Goal: Communication & Community: Answer question/provide support

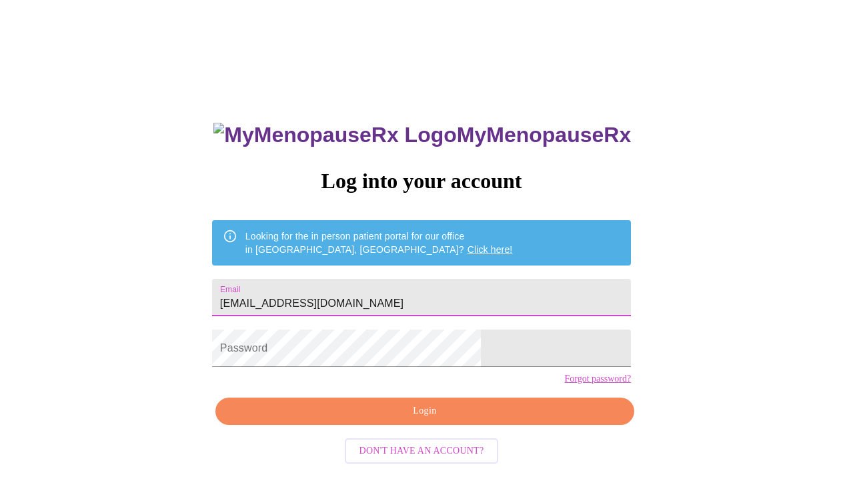
type input "[EMAIL_ADDRESS][DOMAIN_NAME]"
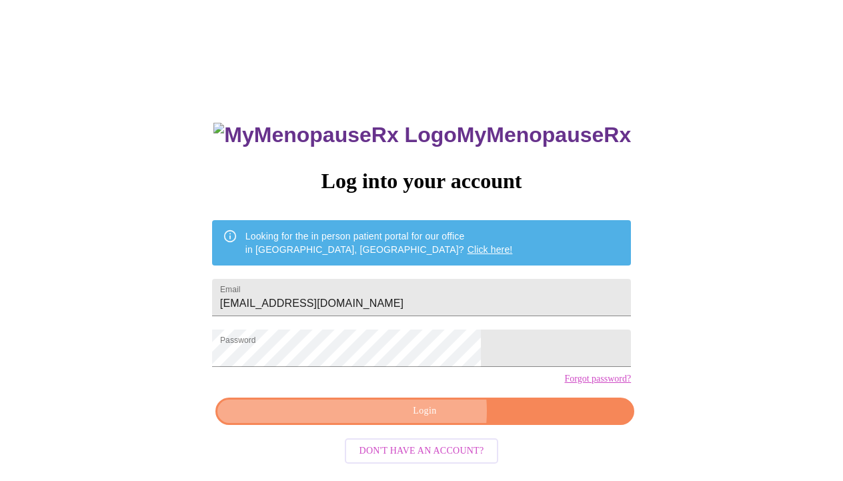
click at [426, 420] on span "Login" at bounding box center [425, 411] width 388 height 17
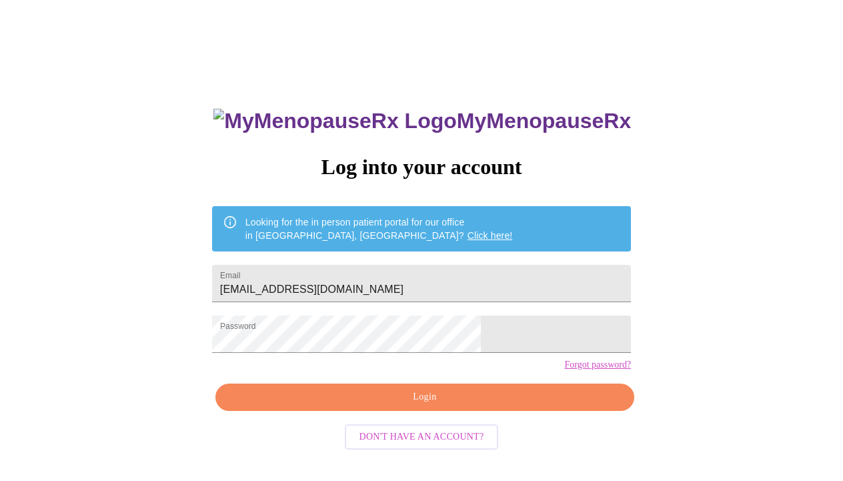
scroll to position [13, 0]
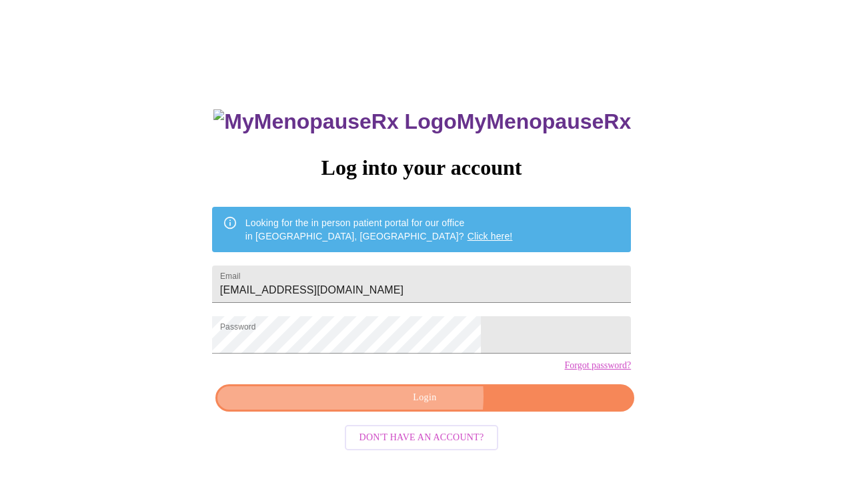
click at [418, 406] on span "Login" at bounding box center [425, 398] width 388 height 17
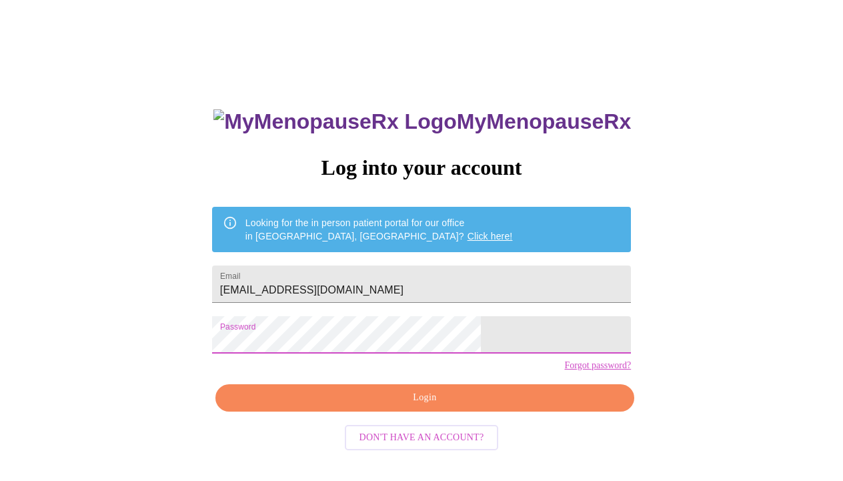
click at [390, 406] on span "Login" at bounding box center [425, 398] width 388 height 17
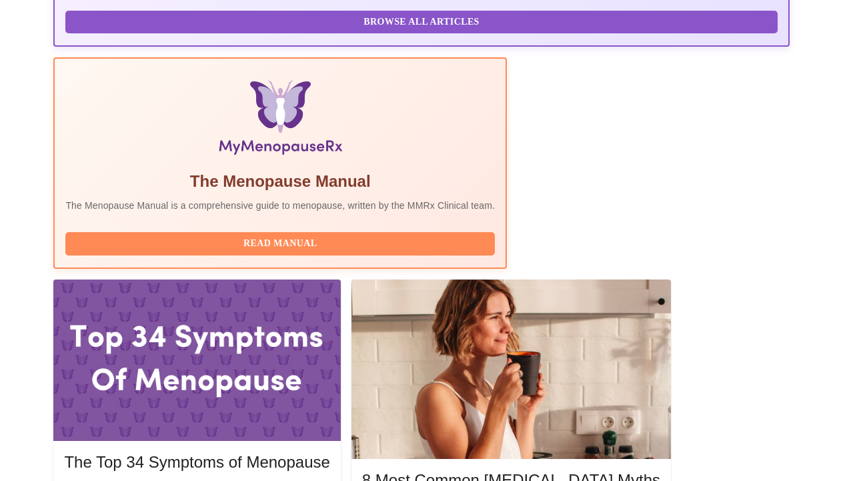
scroll to position [400, 0]
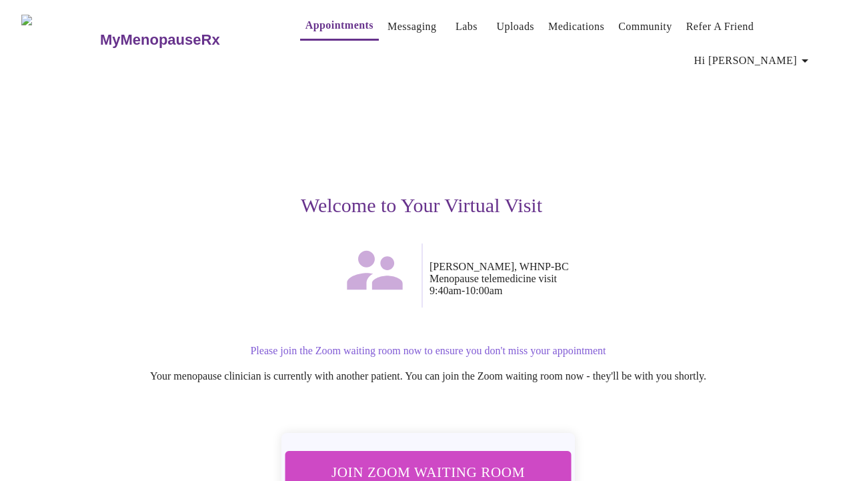
click at [432, 460] on span "Join Zoom Waiting Room" at bounding box center [428, 472] width 251 height 25
